Goal: Task Accomplishment & Management: Manage account settings

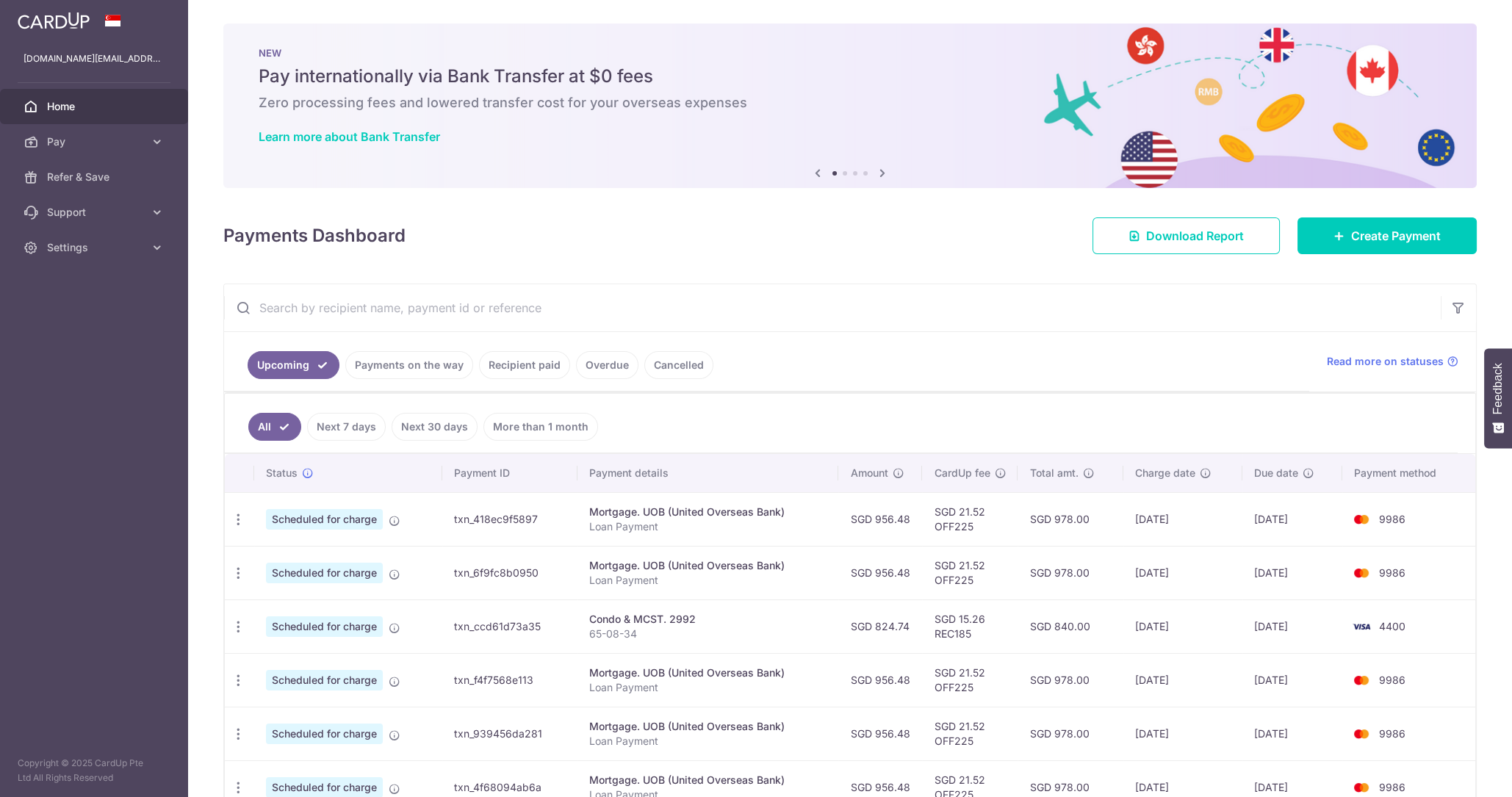
scroll to position [306, 0]
